Goal: Information Seeking & Learning: Learn about a topic

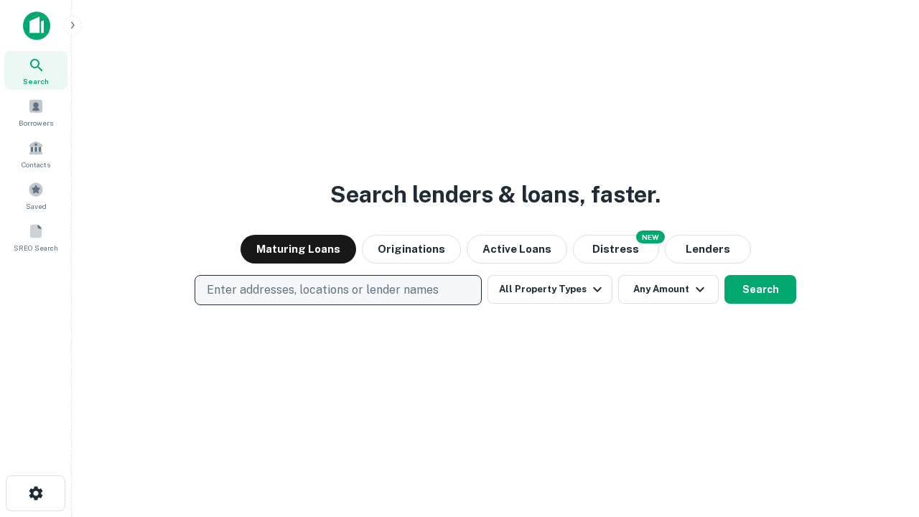
click at [337, 290] on p "Enter addresses, locations or lender names" at bounding box center [323, 289] width 232 height 17
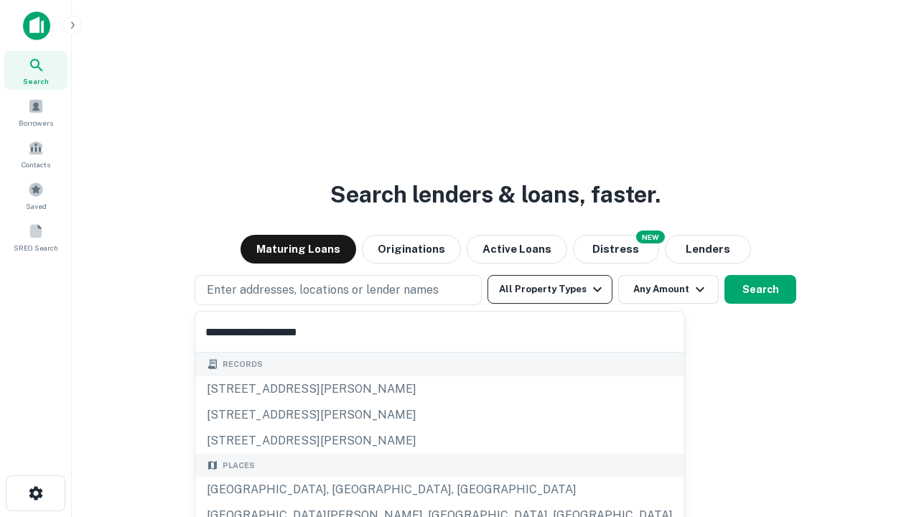
click at [343, 489] on div "[GEOGRAPHIC_DATA], [GEOGRAPHIC_DATA], [GEOGRAPHIC_DATA]" at bounding box center [439, 490] width 489 height 26
click at [550, 289] on button "All Property Types" at bounding box center [549, 289] width 125 height 29
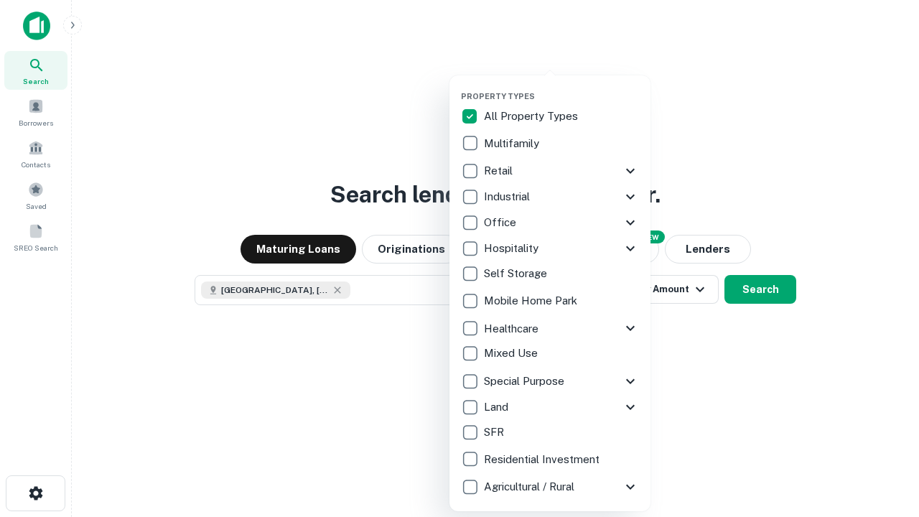
click at [561, 87] on button "button" at bounding box center [561, 87] width 201 height 1
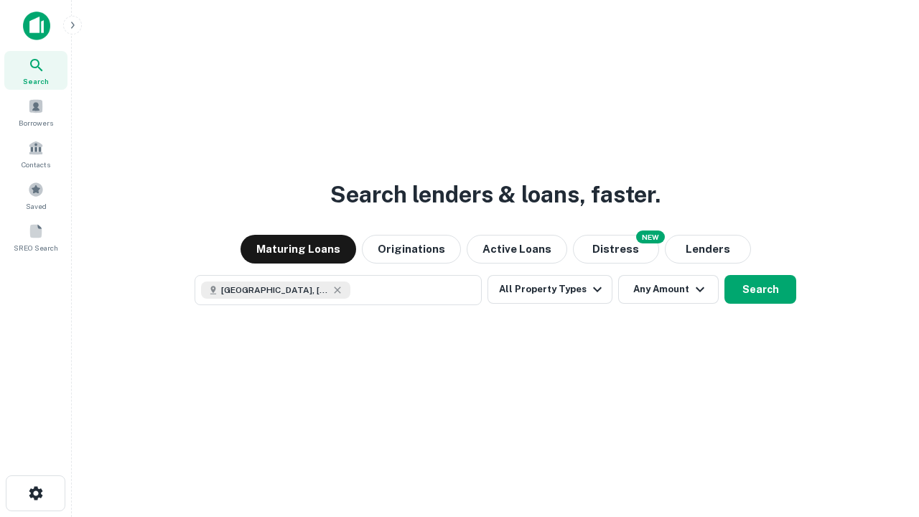
scroll to position [23, 0]
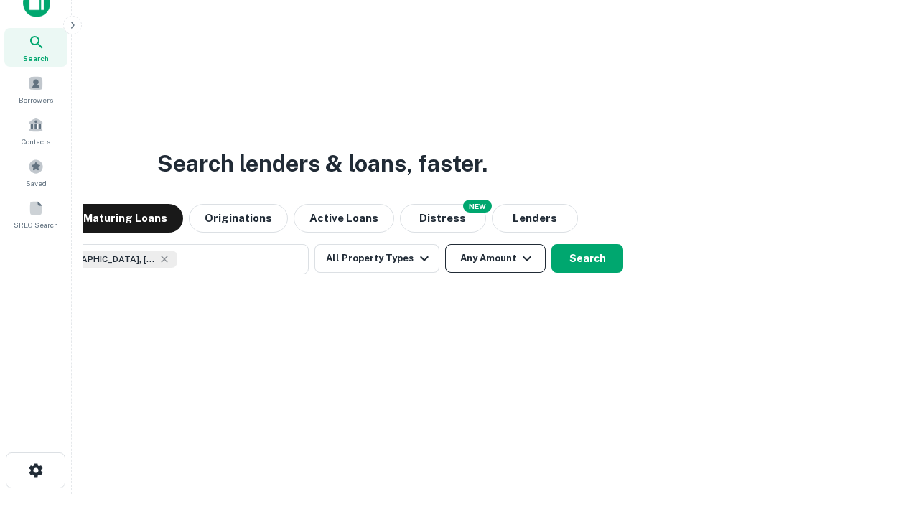
click at [445, 244] on button "Any Amount" at bounding box center [495, 258] width 100 height 29
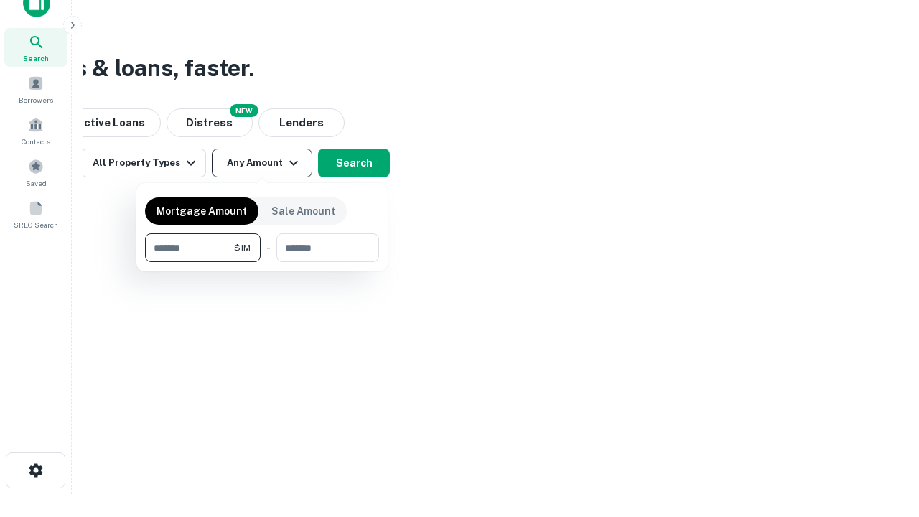
type input "*******"
click at [262, 262] on button "button" at bounding box center [262, 262] width 234 height 1
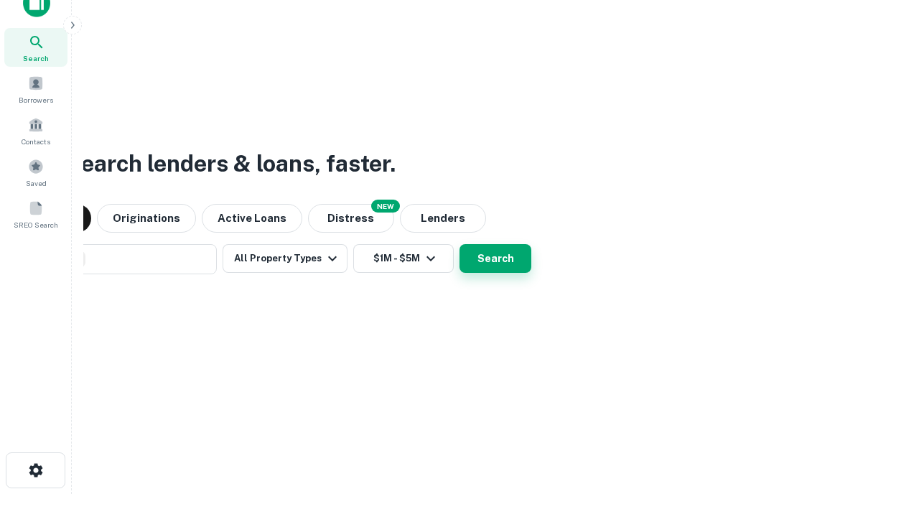
click at [459, 244] on button "Search" at bounding box center [495, 258] width 72 height 29
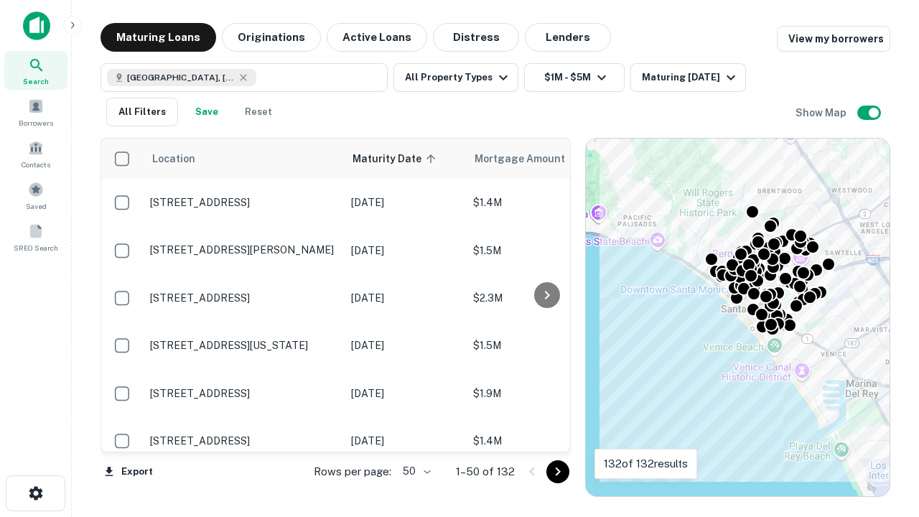
click at [414, 471] on body "Search Borrowers Contacts Saved SREO Search Maturing Loans Originations Active …" at bounding box center [459, 258] width 919 height 517
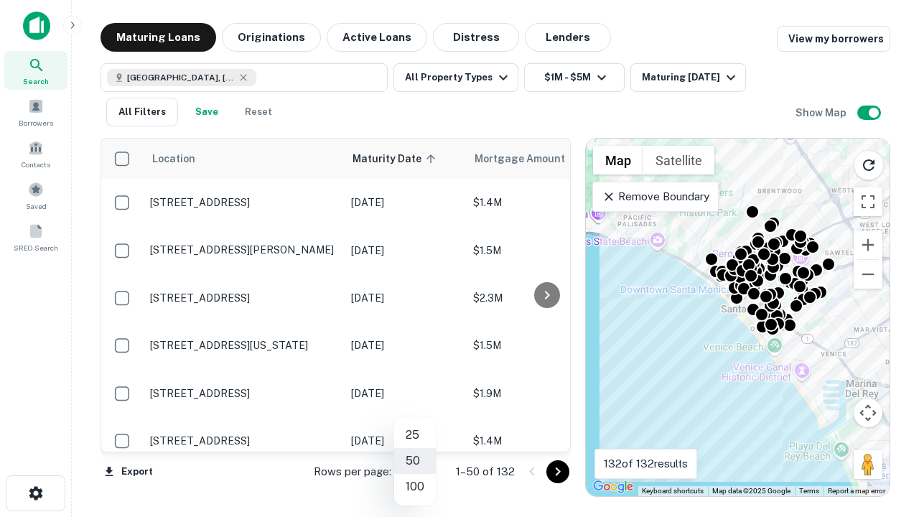
click at [415, 435] on li "25" at bounding box center [415, 435] width 42 height 26
type input "**"
